Goal: Navigation & Orientation: Find specific page/section

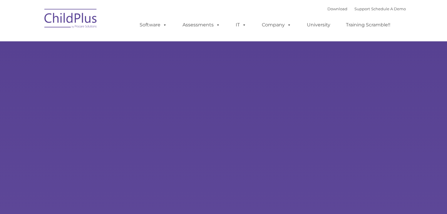
type input ""
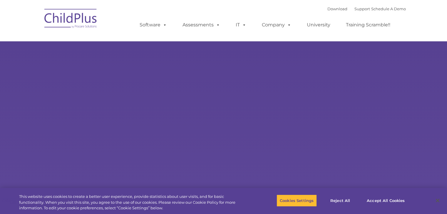
select select "MEDIUM"
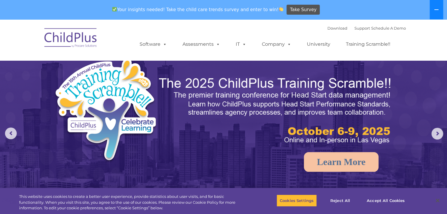
click at [437, 14] on button at bounding box center [436, 9] width 14 height 19
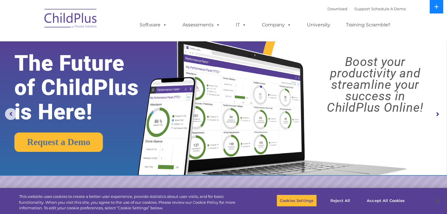
click at [433, 10] on button at bounding box center [436, 7] width 14 height 14
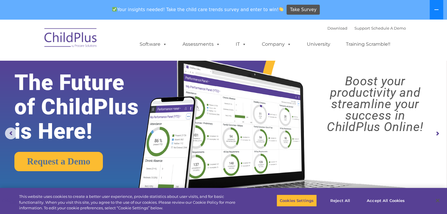
click at [433, 10] on button at bounding box center [436, 9] width 14 height 19
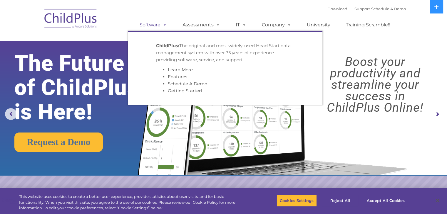
click at [166, 26] on span at bounding box center [163, 25] width 6 height 6
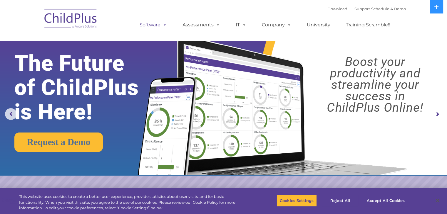
click at [166, 26] on span at bounding box center [163, 25] width 6 height 6
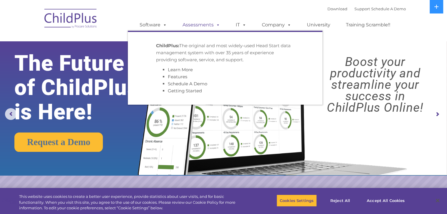
click at [215, 22] on span at bounding box center [216, 25] width 6 height 6
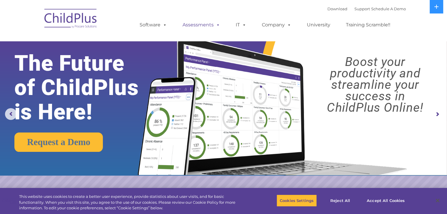
click at [216, 23] on span at bounding box center [216, 25] width 6 height 6
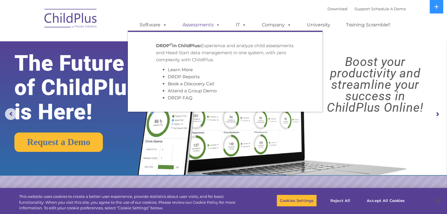
click at [217, 23] on span at bounding box center [216, 25] width 6 height 6
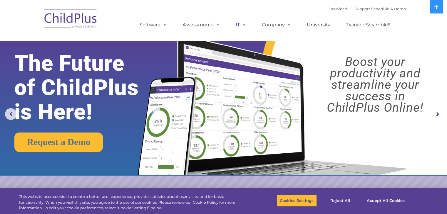
click at [235, 25] on link "IT" at bounding box center [241, 25] width 22 height 12
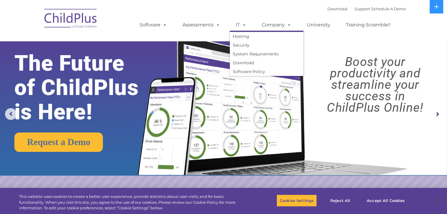
click at [235, 25] on link "IT" at bounding box center [241, 25] width 22 height 12
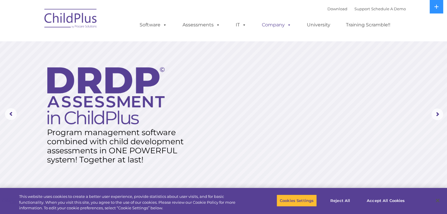
click at [279, 24] on link "Company" at bounding box center [276, 25] width 41 height 12
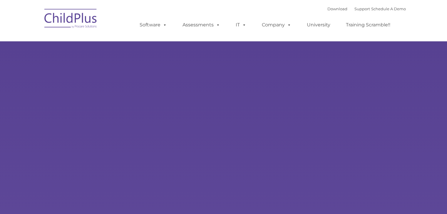
type input ""
select select "MEDIUM"
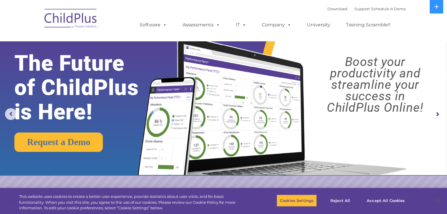
click at [66, 23] on img at bounding box center [70, 19] width 59 height 29
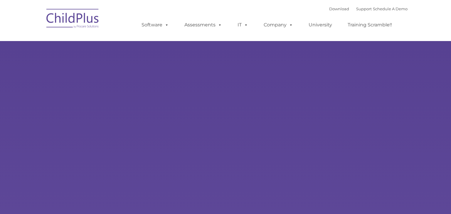
type input ""
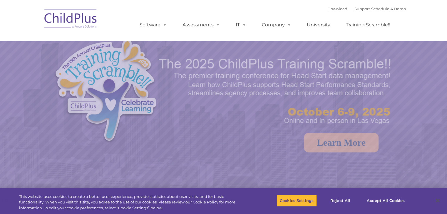
select select "MEDIUM"
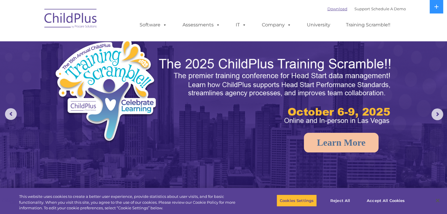
click at [327, 10] on link "Download" at bounding box center [337, 8] width 20 height 5
